Goal: Check status: Check status

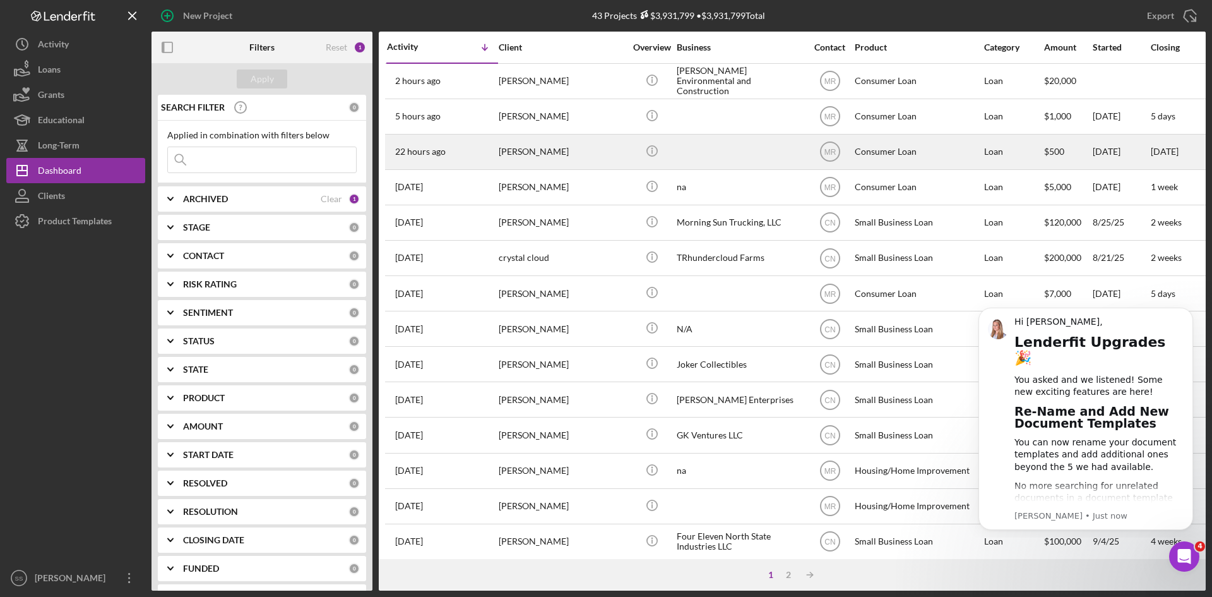
click at [538, 152] on div "[PERSON_NAME]" at bounding box center [562, 151] width 126 height 33
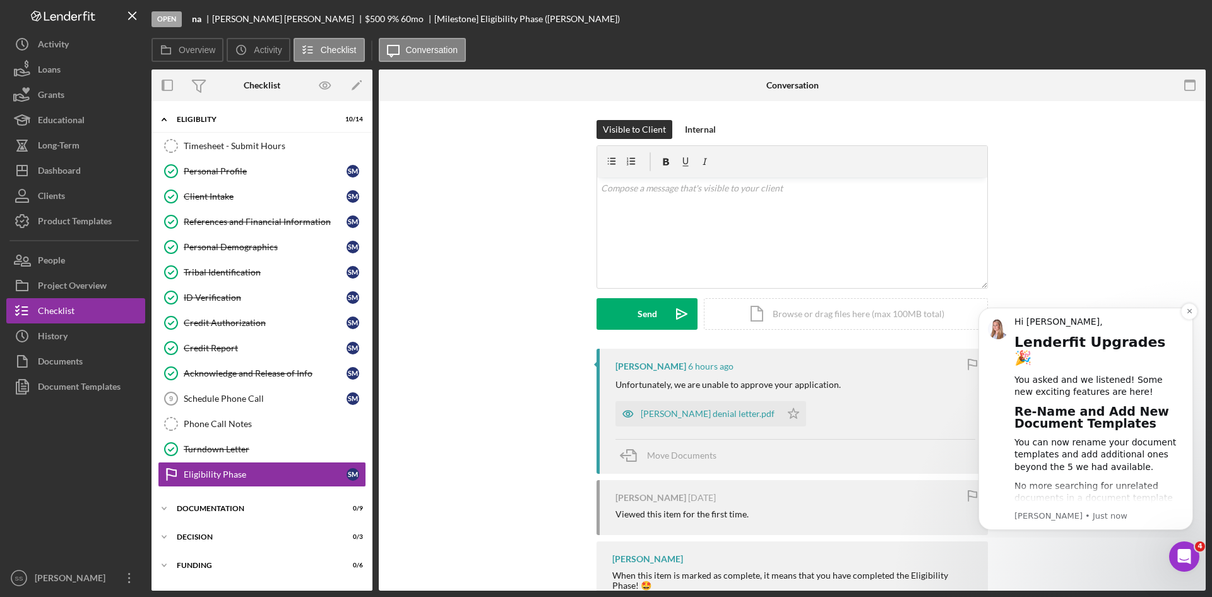
scroll to position [23, 0]
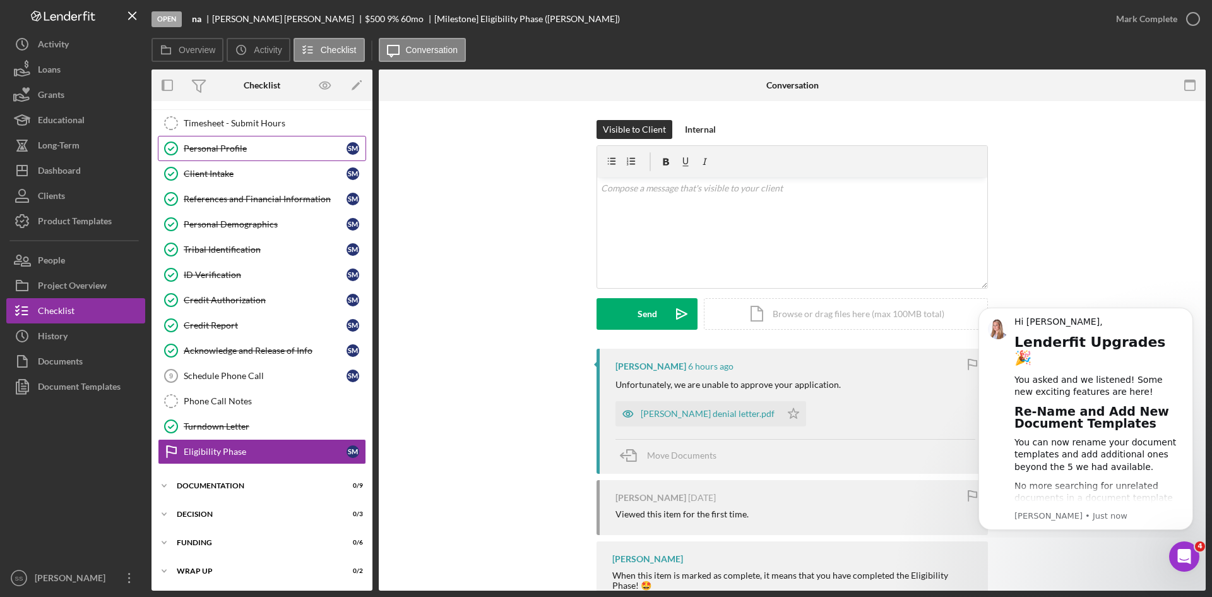
click at [172, 147] on icon "Personal Profile" at bounding box center [171, 149] width 32 height 32
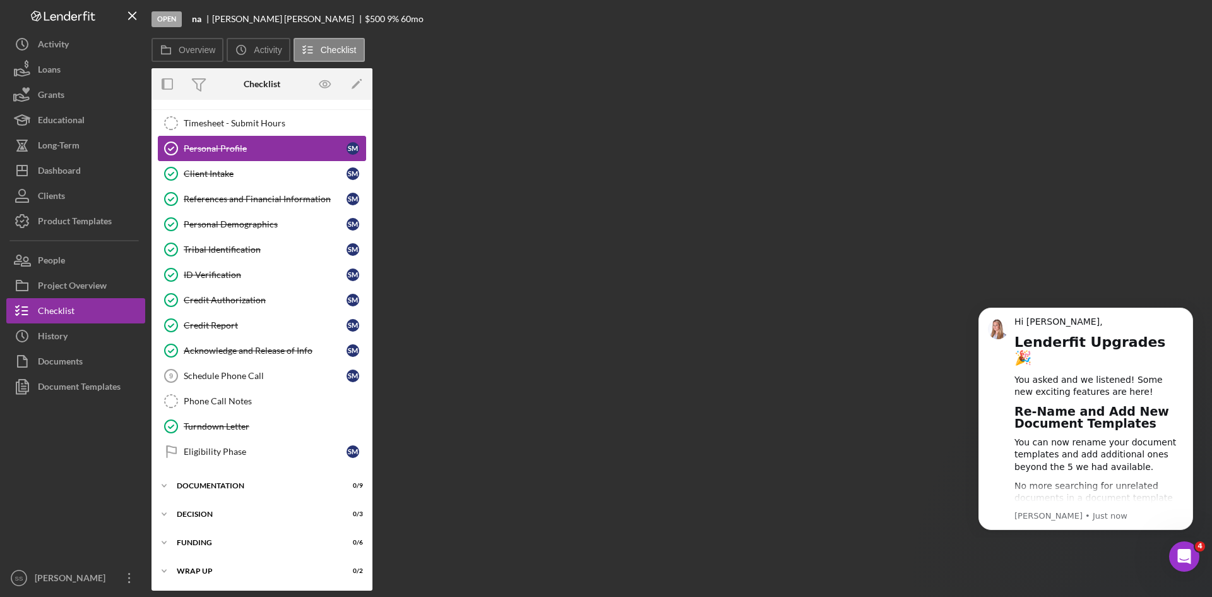
scroll to position [21, 0]
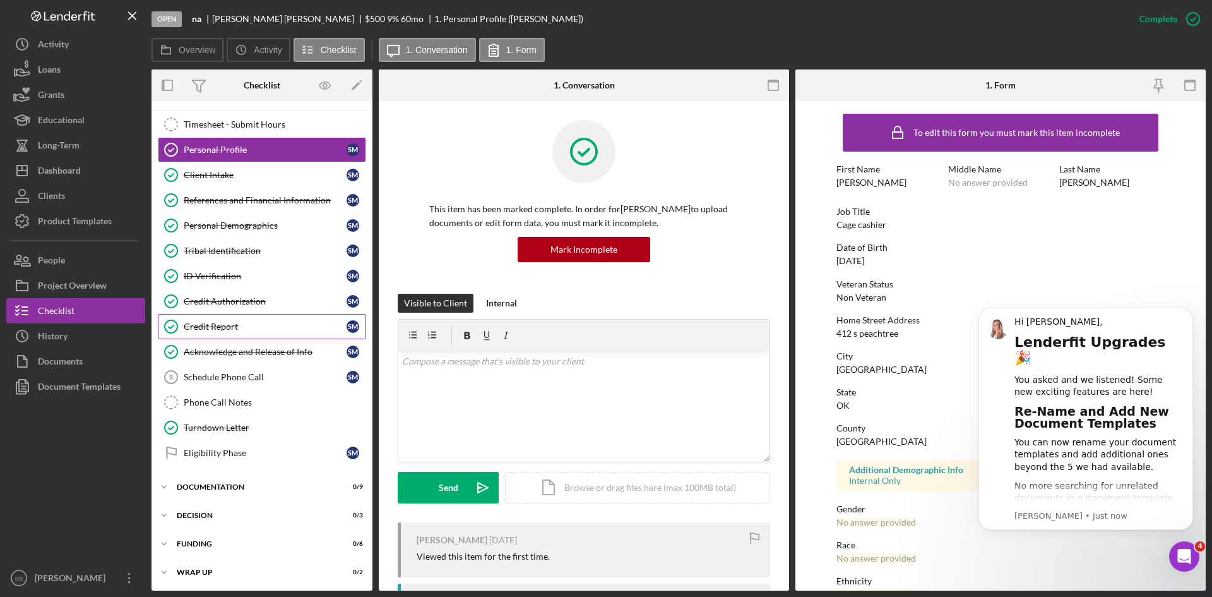
click at [216, 329] on div "Credit Report" at bounding box center [265, 326] width 163 height 10
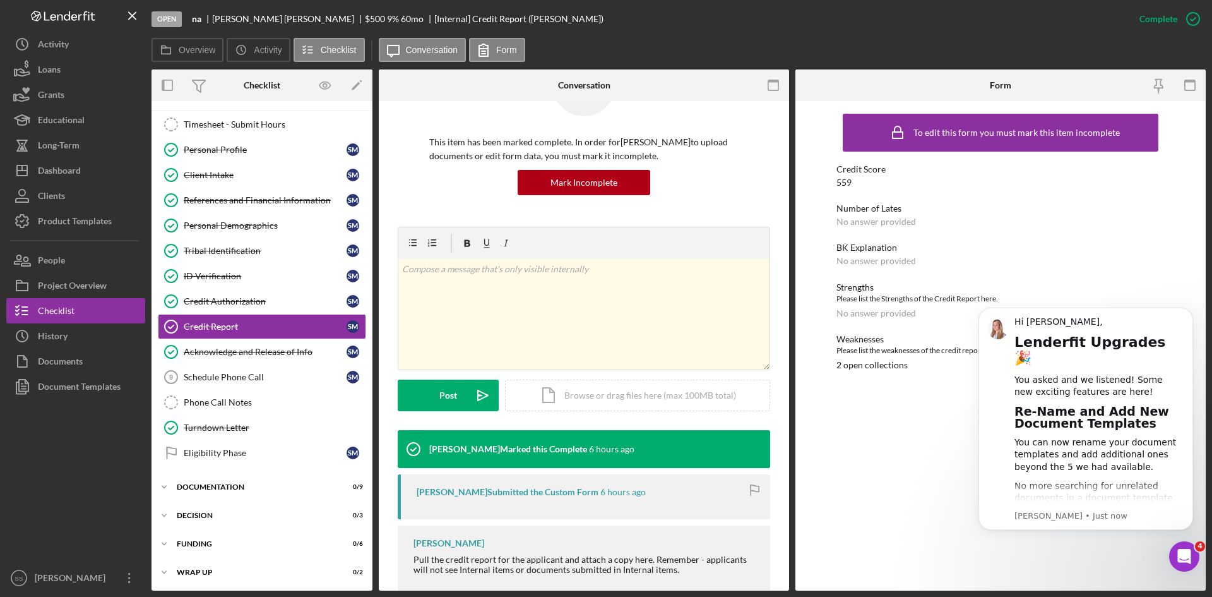
scroll to position [92, 0]
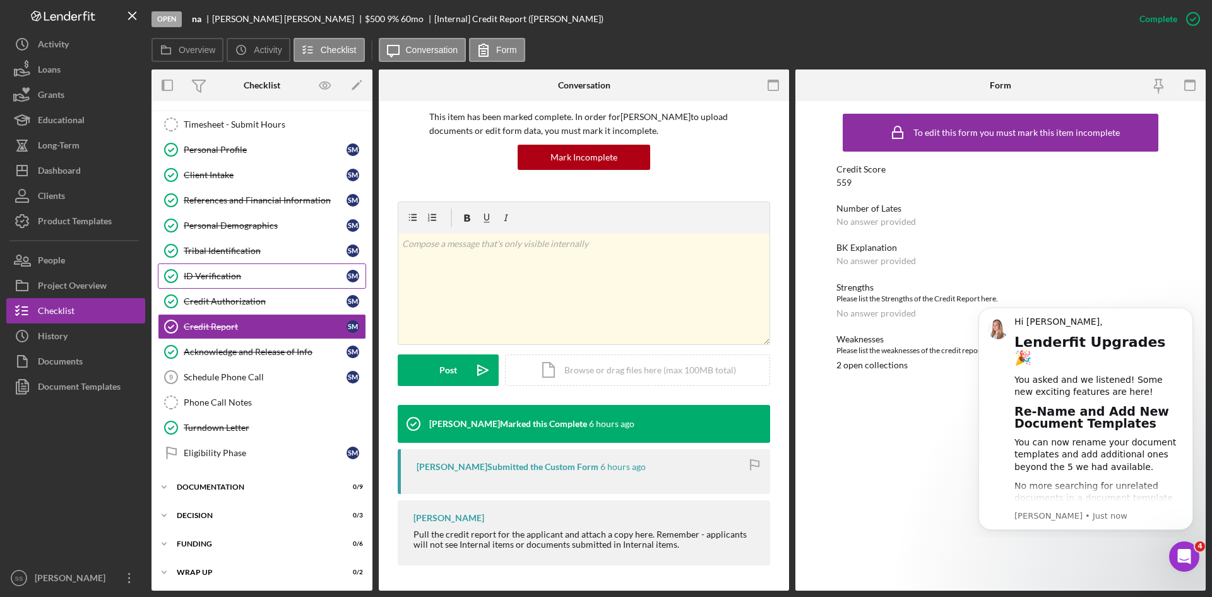
click at [220, 271] on div "ID Verification" at bounding box center [265, 276] width 163 height 10
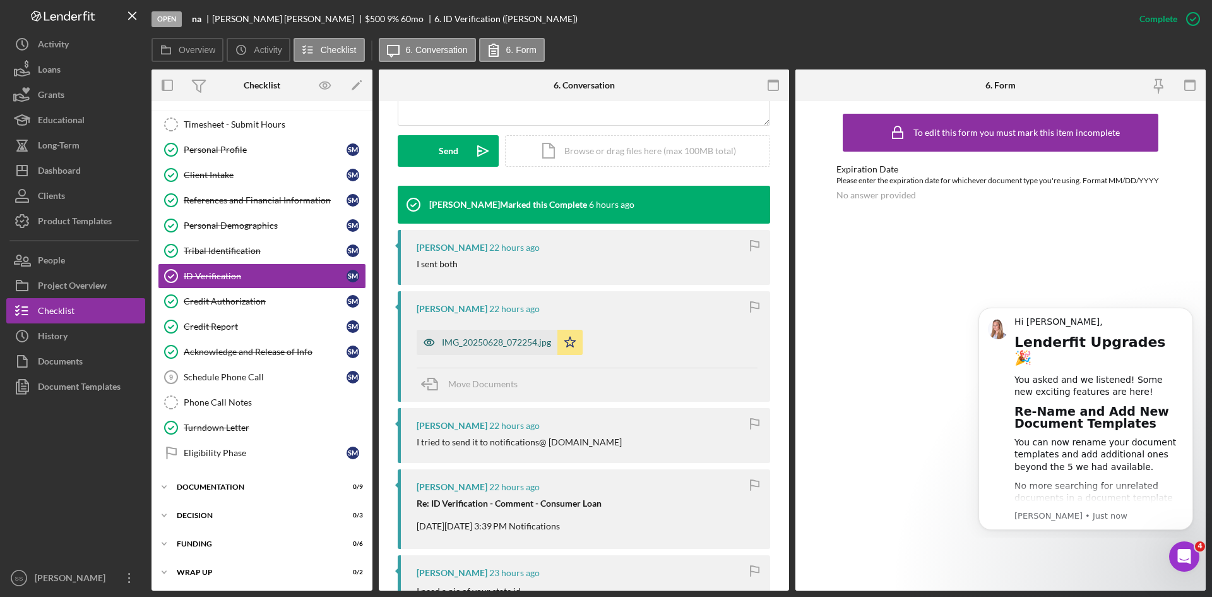
click at [474, 344] on div "IMG_20250628_072254.jpg" at bounding box center [496, 342] width 109 height 10
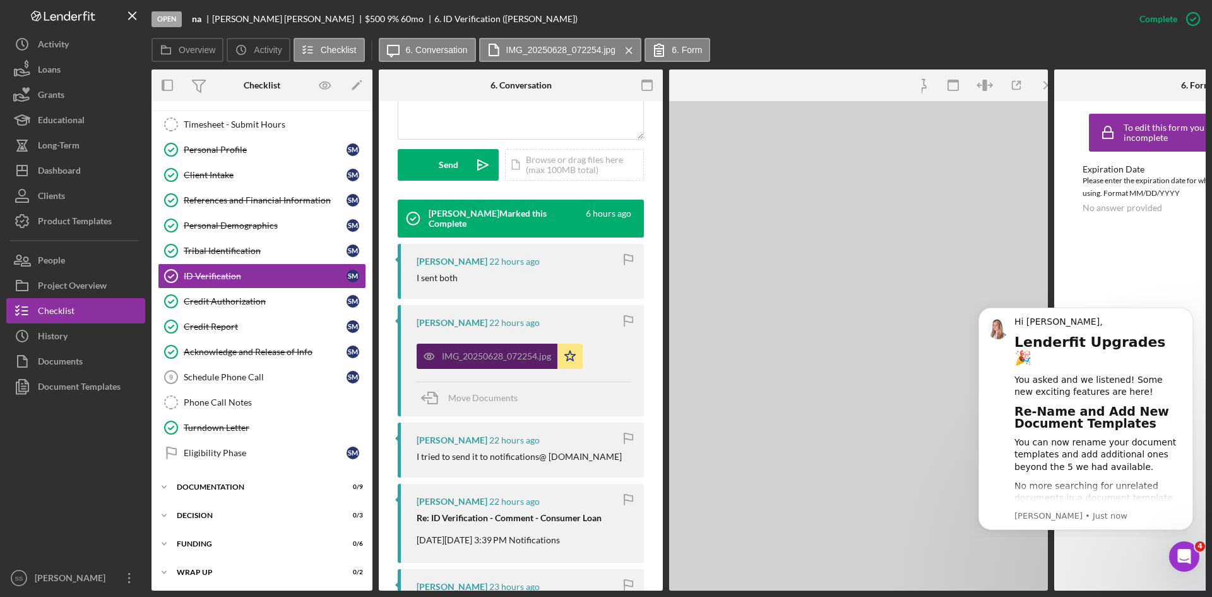
scroll to position [350, 0]
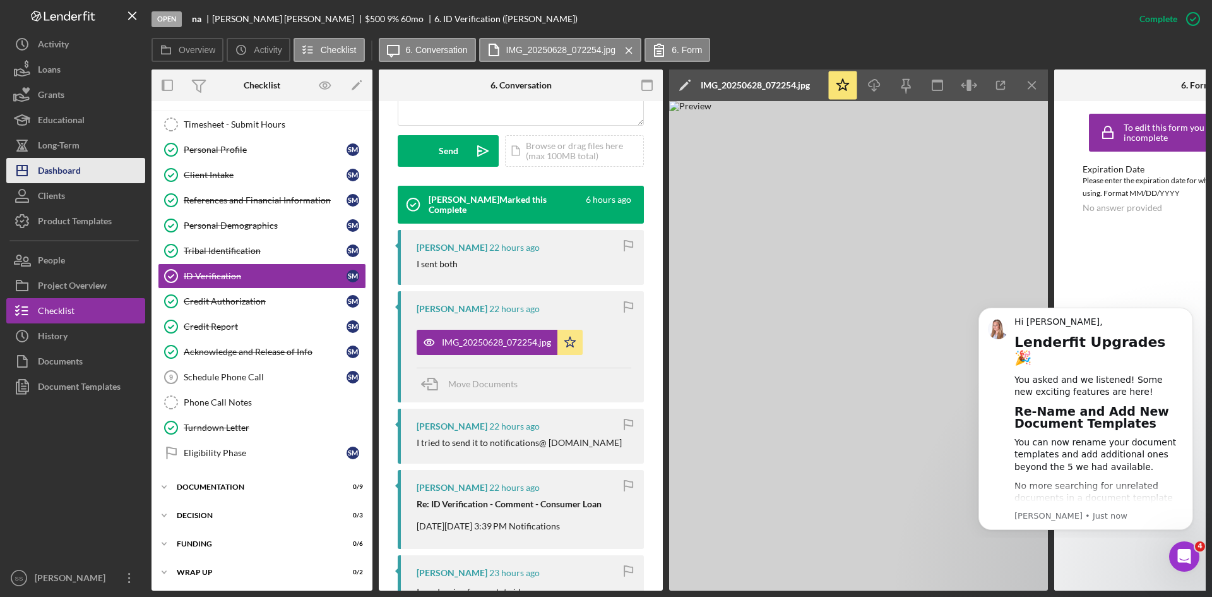
click at [75, 170] on div "Dashboard" at bounding box center [59, 172] width 43 height 28
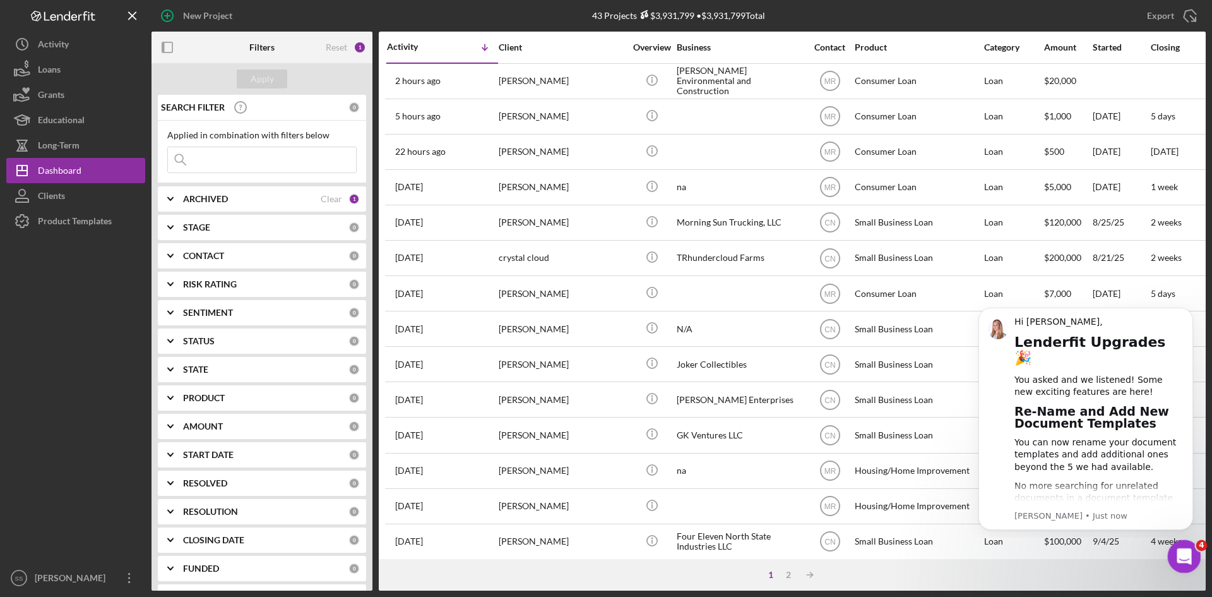
click at [1183, 550] on icon "Open Intercom Messenger" at bounding box center [1182, 554] width 9 height 10
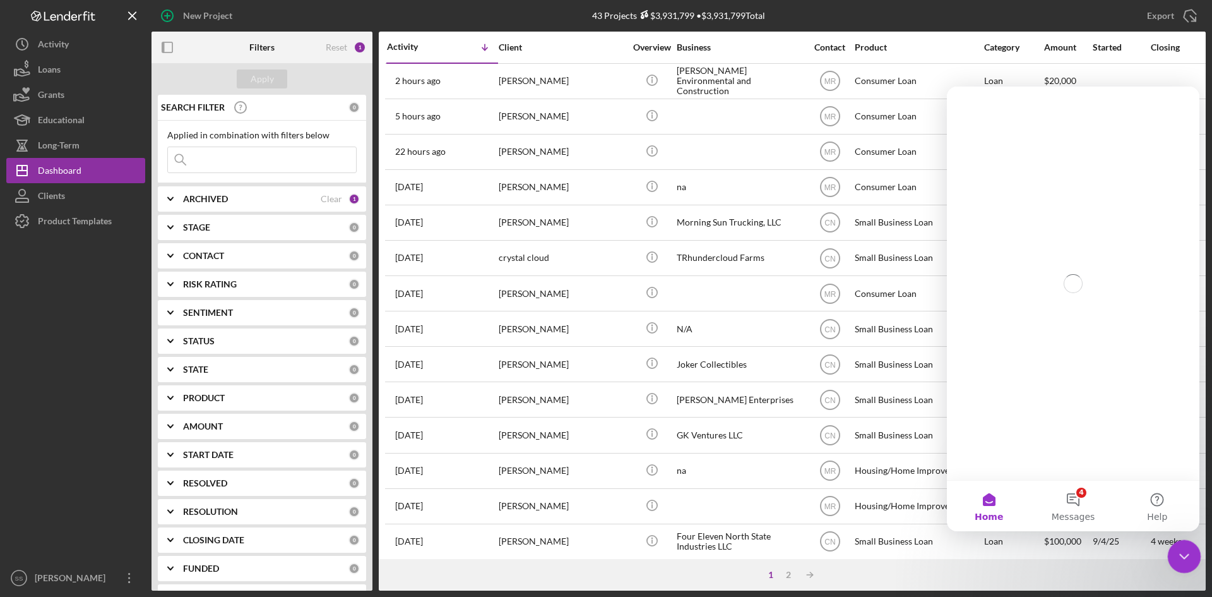
click at [1183, 550] on icon "Close Intercom Messenger" at bounding box center [1182, 554] width 15 height 15
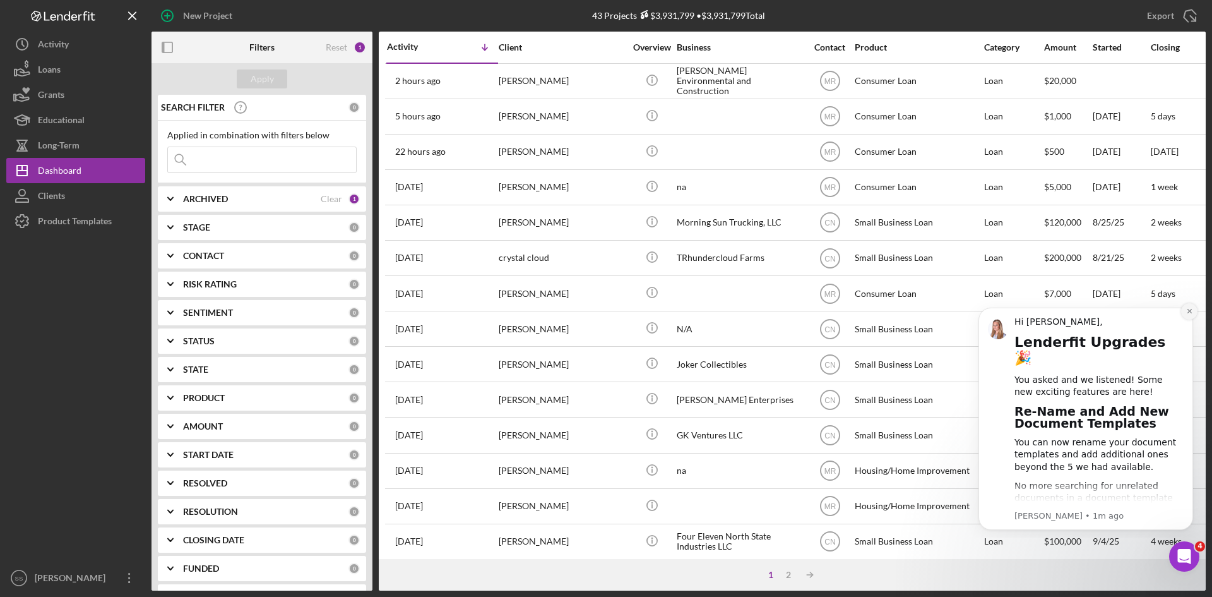
click at [1190, 314] on icon "Dismiss notification" at bounding box center [1189, 310] width 7 height 7
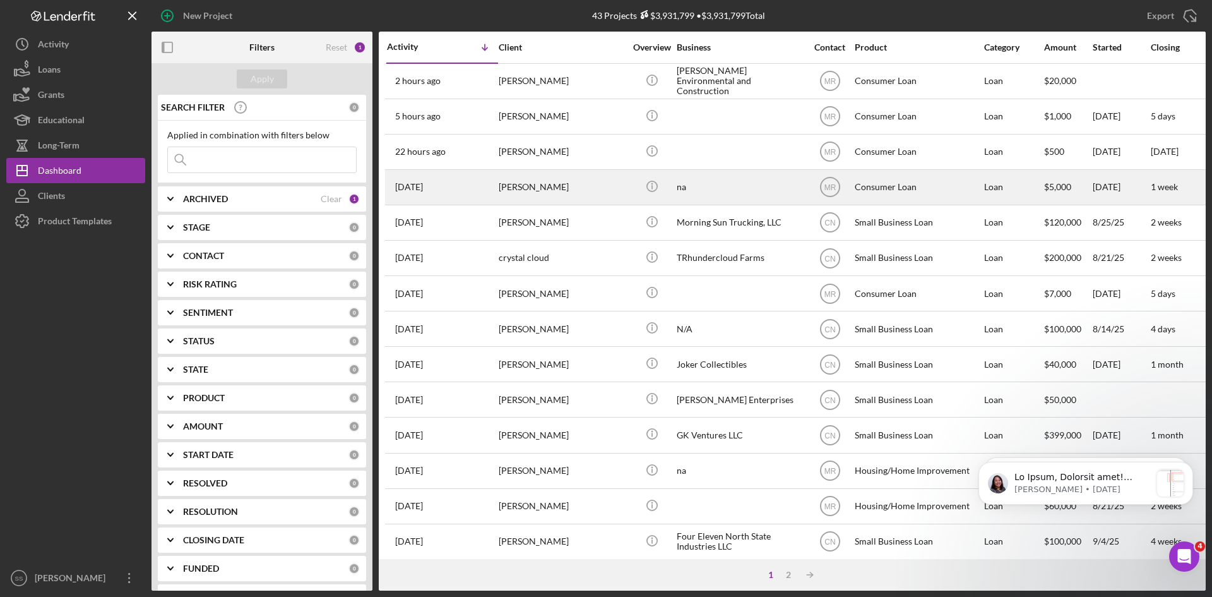
click at [552, 188] on div "[PERSON_NAME]" at bounding box center [562, 186] width 126 height 33
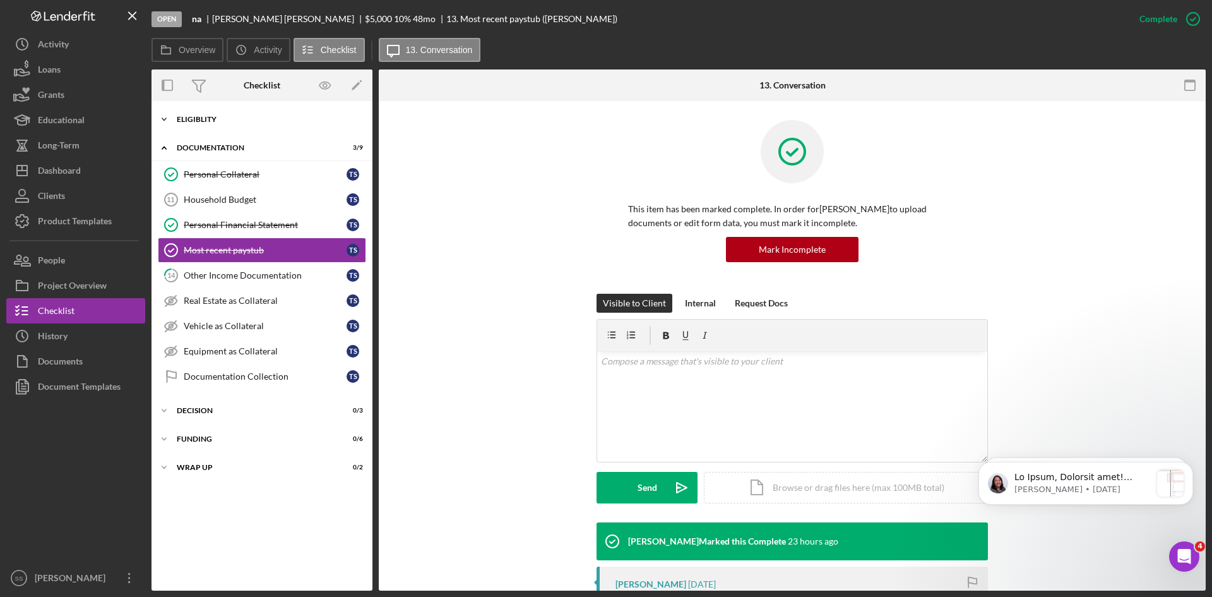
click at [165, 118] on icon "Icon/Expander" at bounding box center [164, 119] width 25 height 25
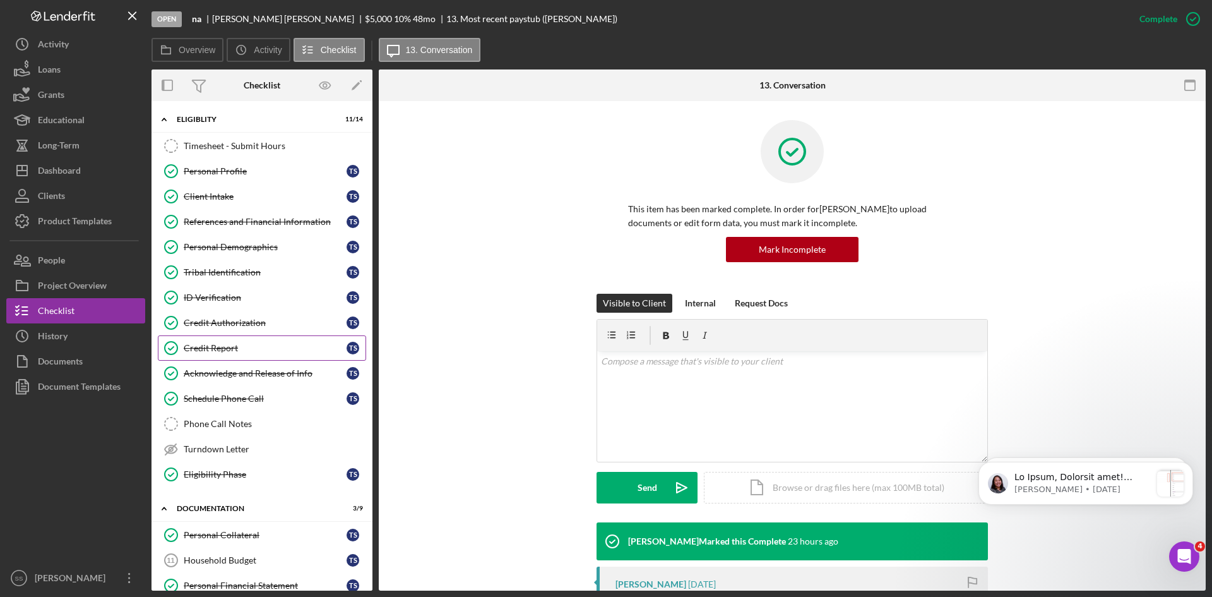
click at [209, 343] on div "Credit Report" at bounding box center [265, 348] width 163 height 10
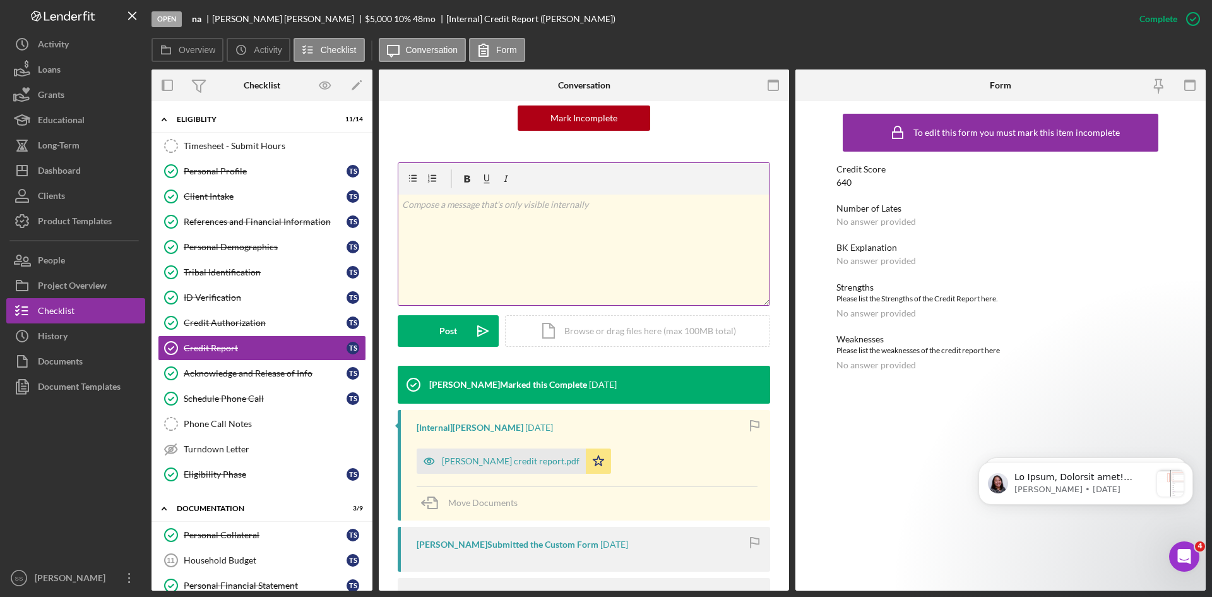
scroll to position [209, 0]
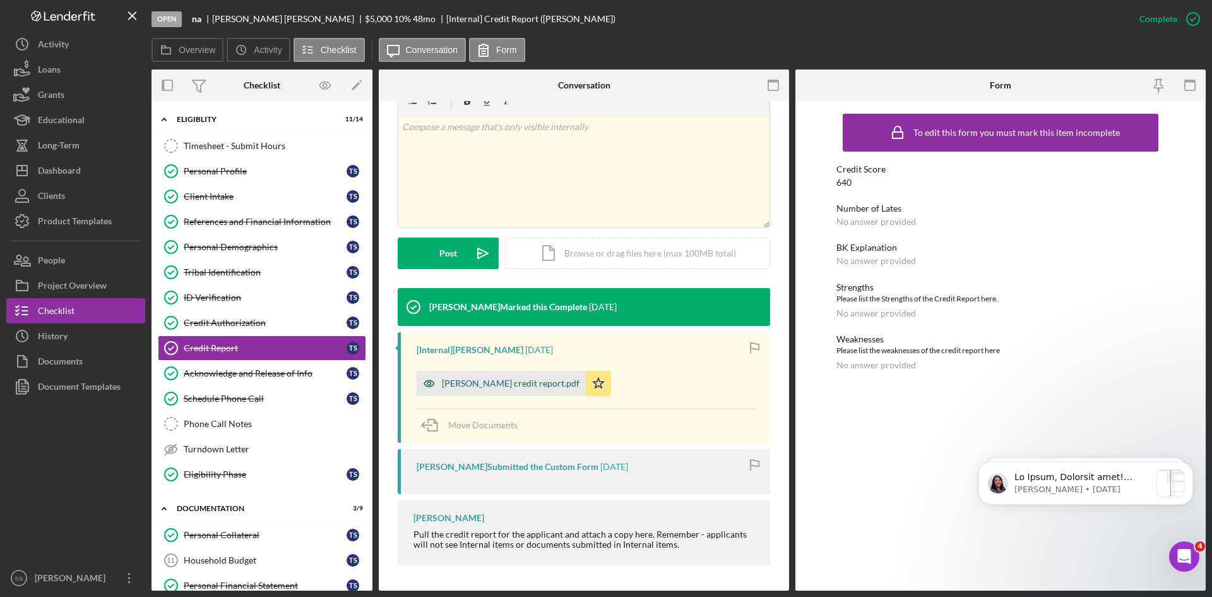
click at [494, 387] on div "[PERSON_NAME] credit report.pdf" at bounding box center [511, 383] width 138 height 10
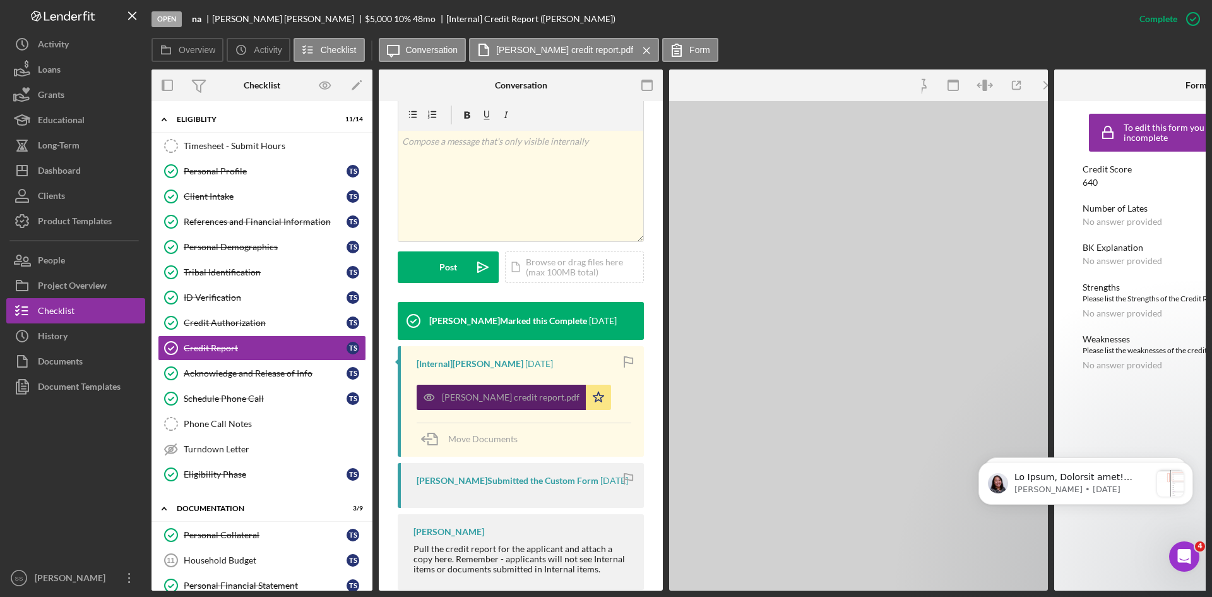
scroll to position [224, 0]
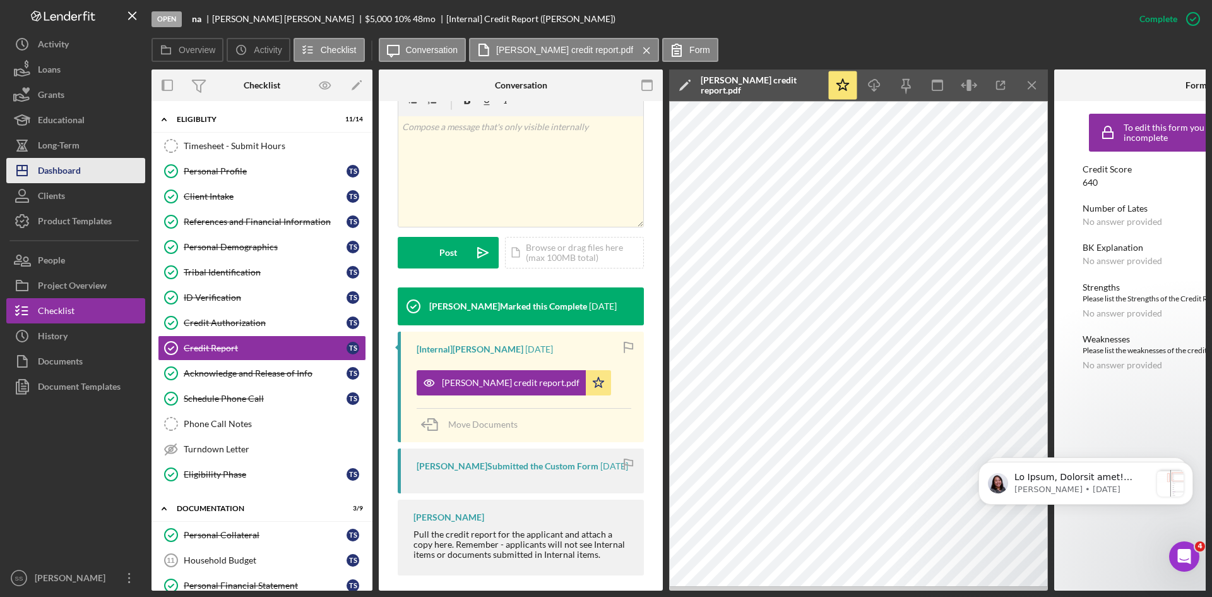
click at [71, 169] on div "Dashboard" at bounding box center [59, 172] width 43 height 28
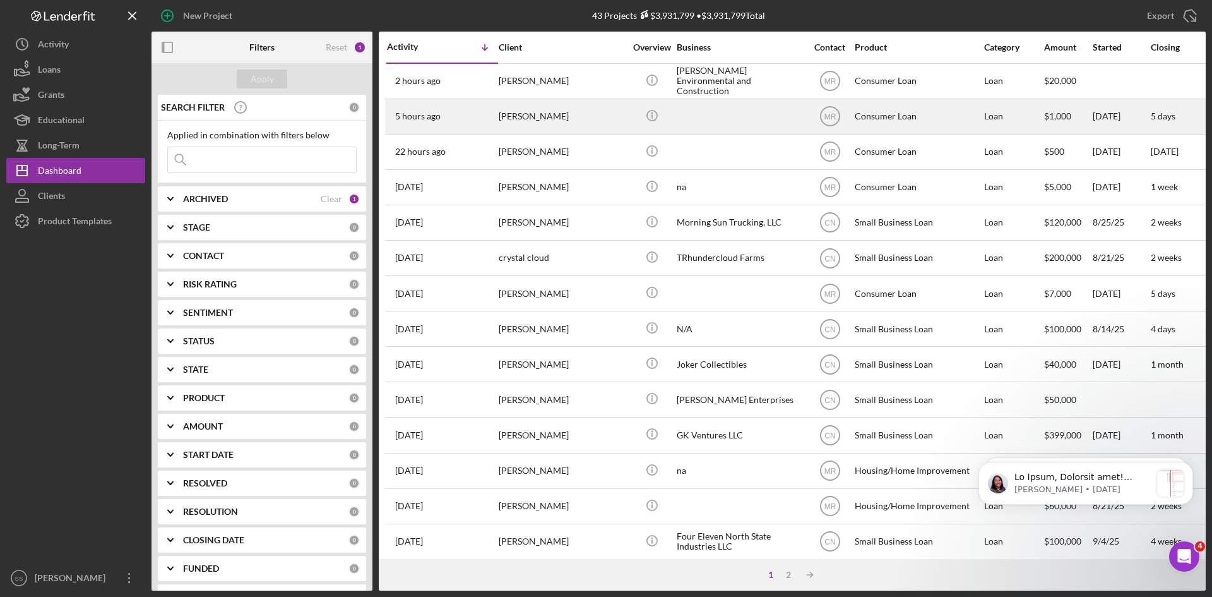
click at [534, 116] on div "[PERSON_NAME]" at bounding box center [562, 116] width 126 height 33
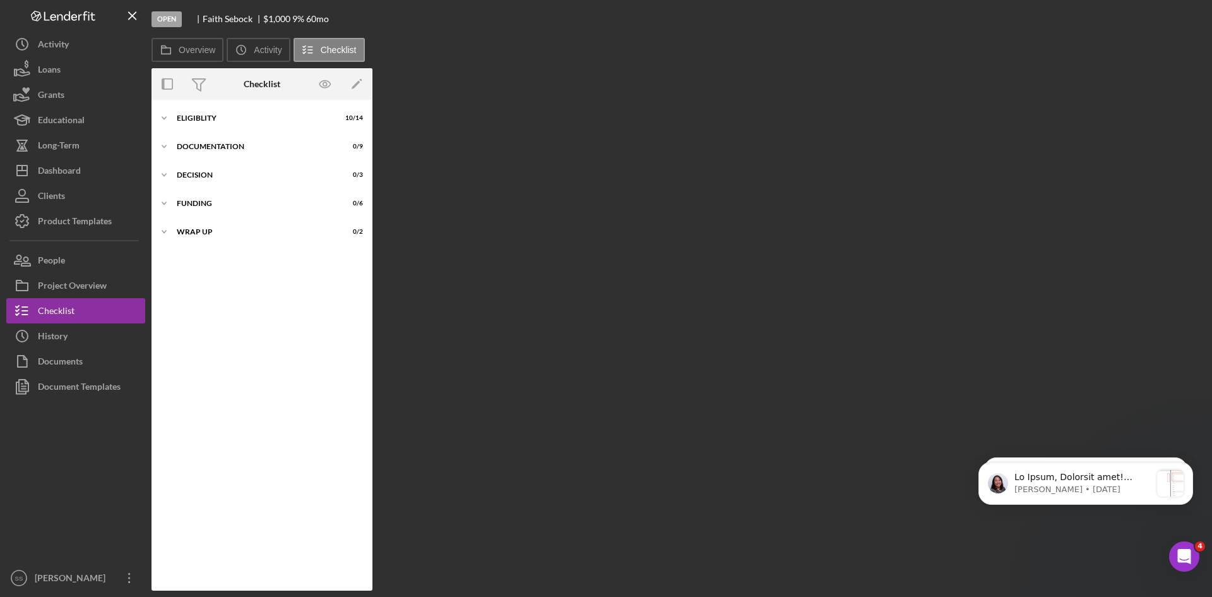
scroll to position [21, 0]
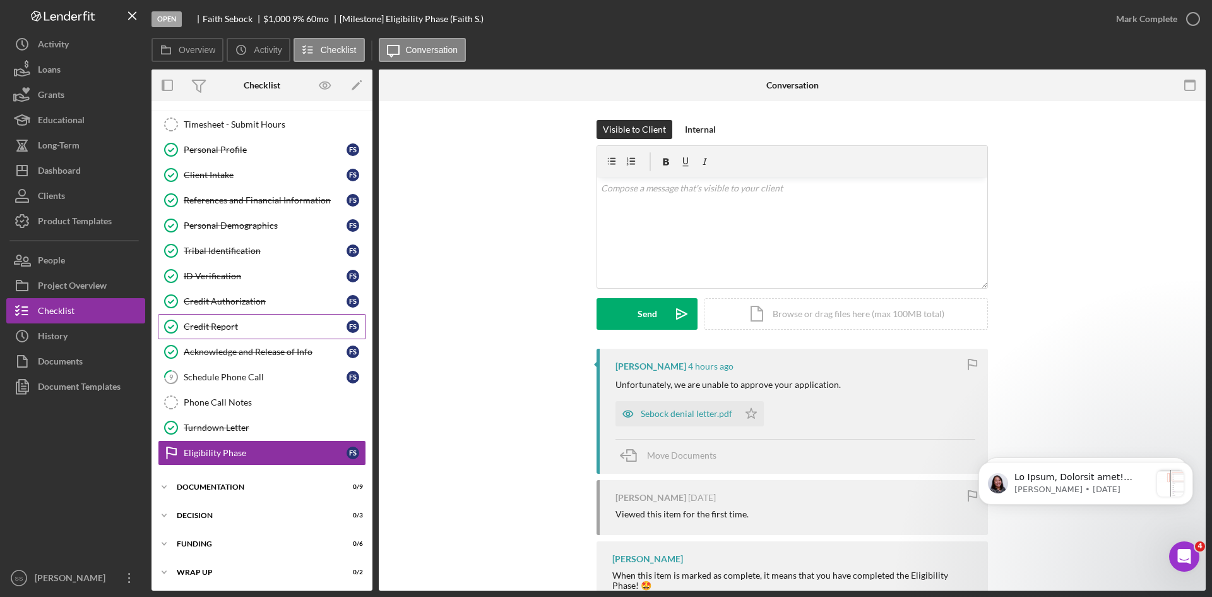
click at [215, 327] on div "Credit Report" at bounding box center [265, 326] width 163 height 10
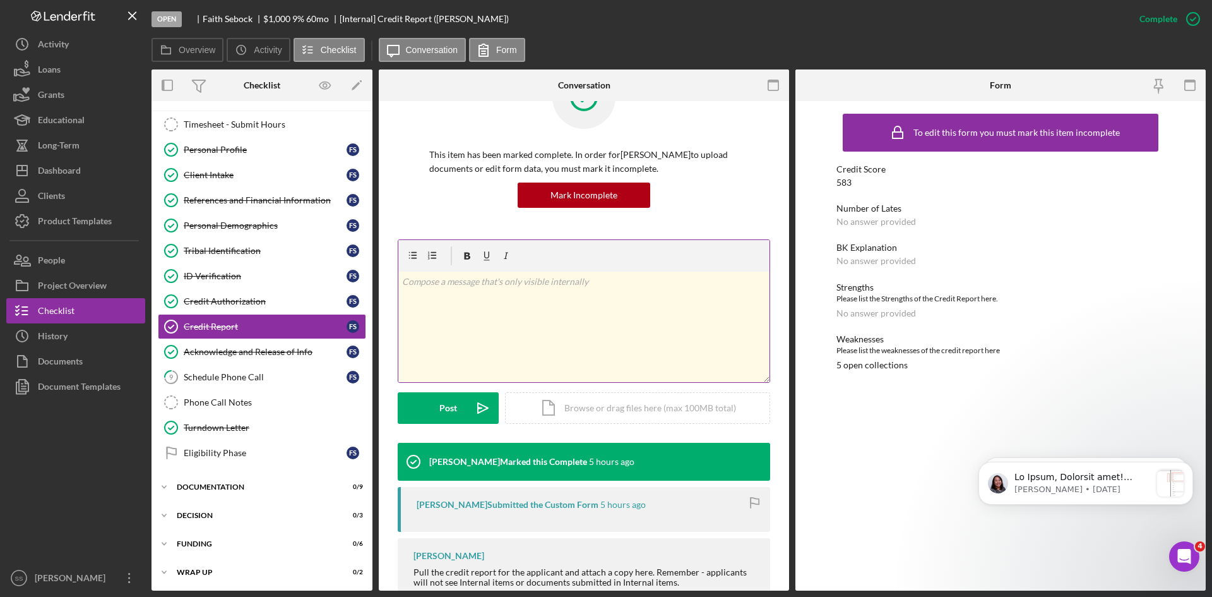
scroll to position [92, 0]
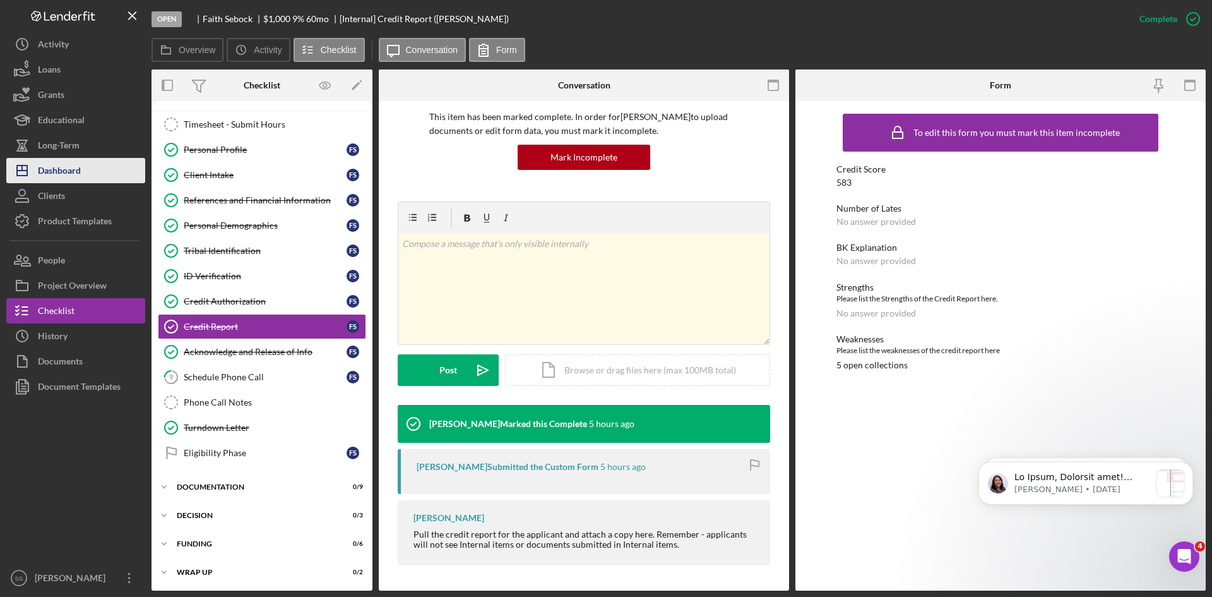
click at [64, 166] on div "Dashboard" at bounding box center [59, 172] width 43 height 28
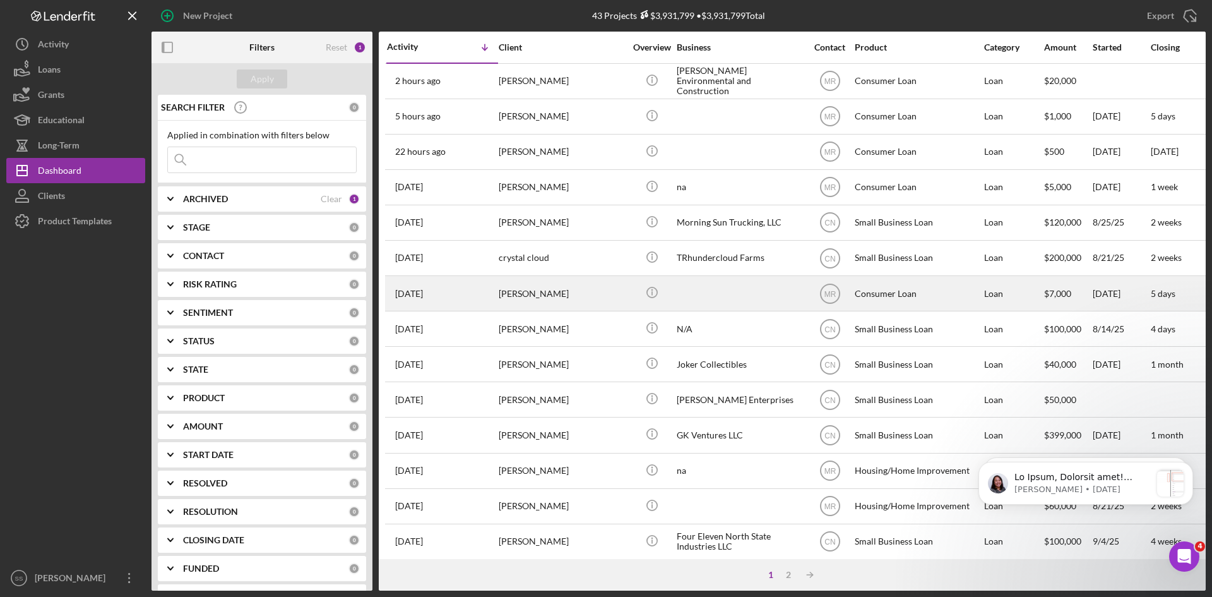
click at [515, 294] on div "[PERSON_NAME]" at bounding box center [562, 293] width 126 height 33
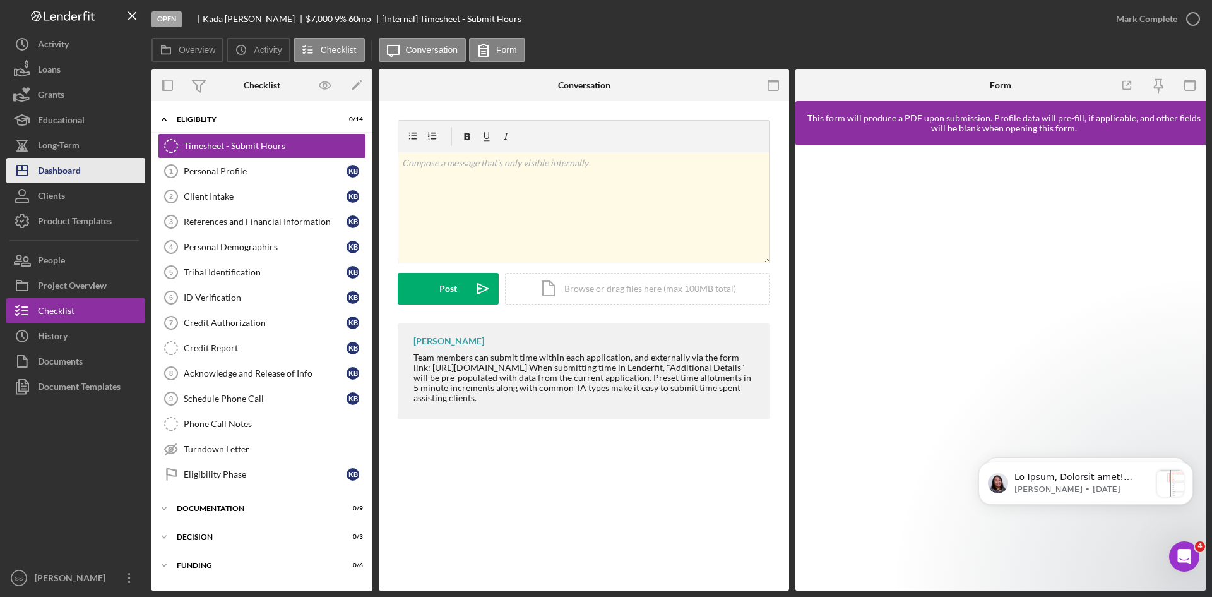
click at [63, 170] on div "Dashboard" at bounding box center [59, 172] width 43 height 28
